Goal: Information Seeking & Learning: Find contact information

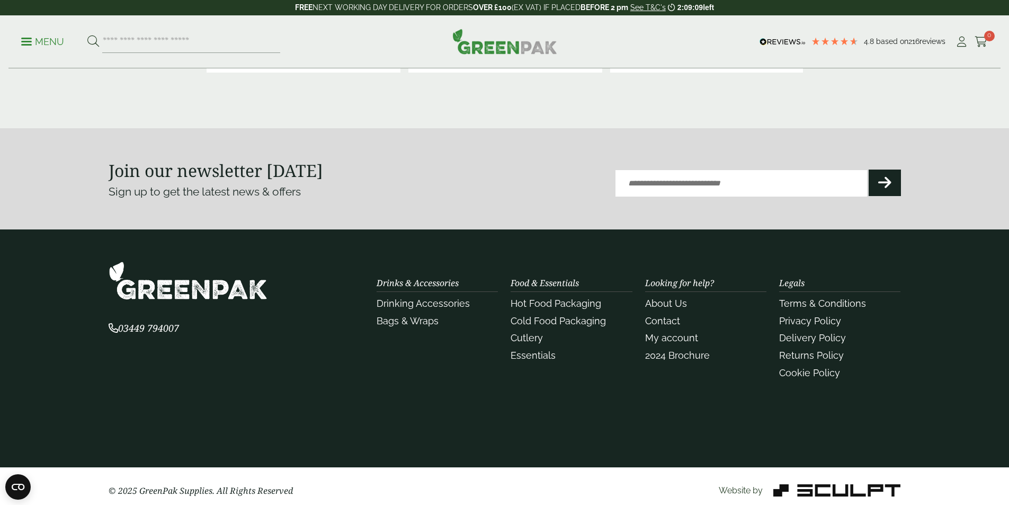
scroll to position [2369, 0]
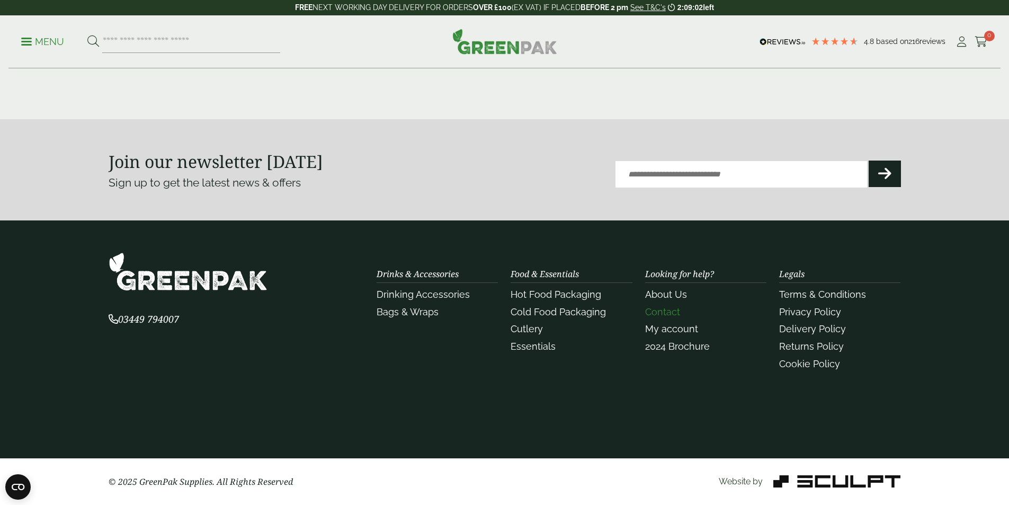
click at [660, 314] on link "Contact" at bounding box center [662, 311] width 35 height 11
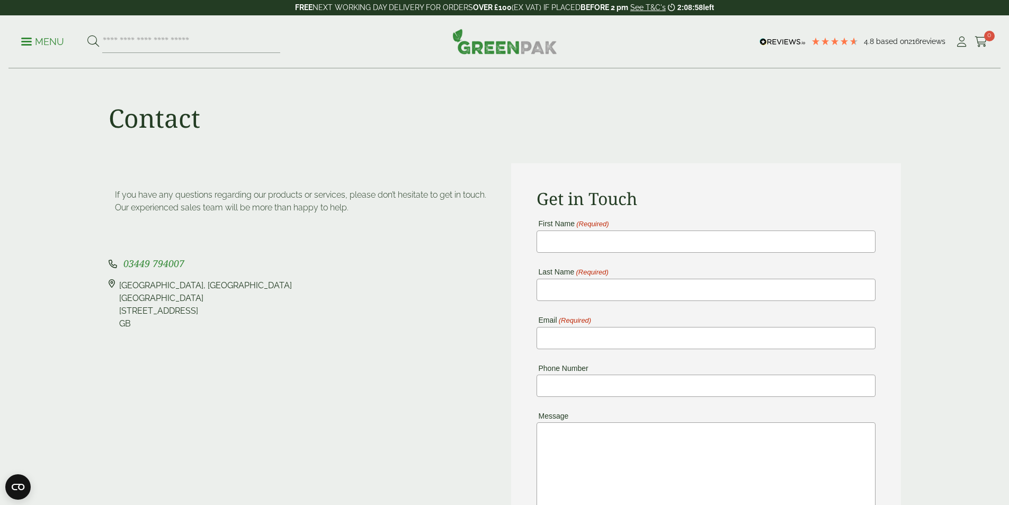
drag, startPoint x: 188, startPoint y: 309, endPoint x: 150, endPoint y: 310, distance: 38.1
click at [150, 310] on div "[STREET_ADDRESS]" at bounding box center [205, 304] width 173 height 51
copy div "YO19 6PW"
click at [193, 308] on div "[STREET_ADDRESS]" at bounding box center [205, 304] width 173 height 51
drag, startPoint x: 194, startPoint y: 309, endPoint x: 169, endPoint y: 312, distance: 24.6
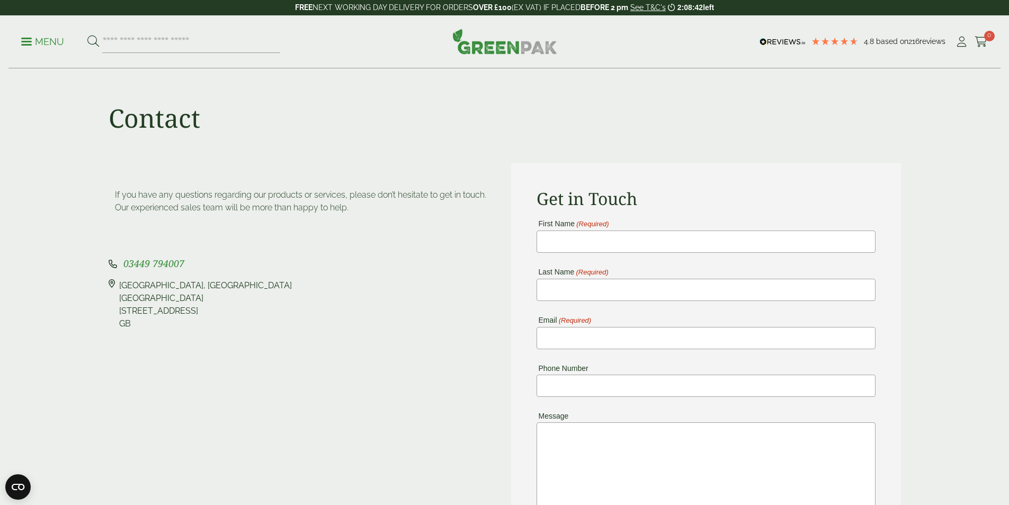
click at [169, 312] on div "[STREET_ADDRESS]" at bounding box center [205, 304] width 173 height 51
